Goal: Task Accomplishment & Management: Use online tool/utility

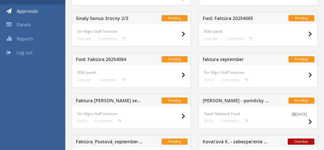
click at [111, 101] on h5 "Faktura [PERSON_NAME] september 100%" at bounding box center [109, 101] width 67 height 6
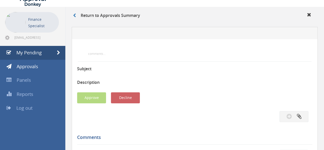
scroll to position [26, 0]
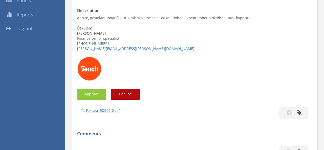
scroll to position [102, 0]
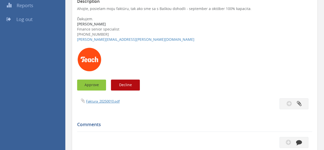
click at [98, 87] on button "Approve" at bounding box center [91, 84] width 29 height 11
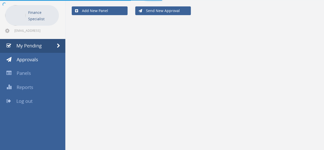
scroll to position [20, 0]
